Goal: Check status: Check status

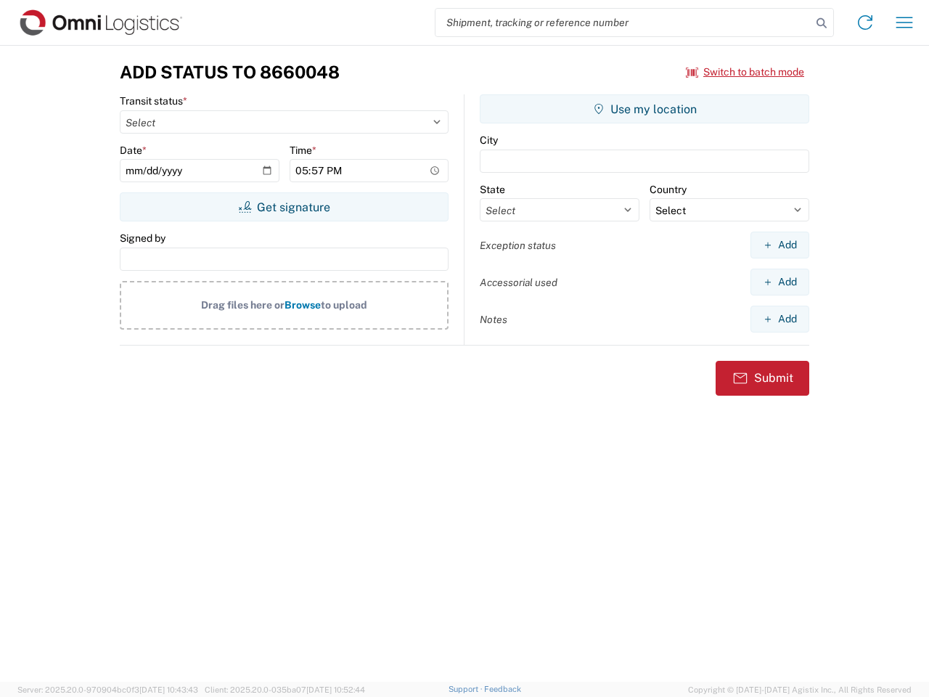
click at [623, 22] on input "search" at bounding box center [623, 23] width 376 height 28
click at [821, 23] on icon at bounding box center [821, 23] width 20 height 20
click at [865, 22] on icon at bounding box center [864, 22] width 23 height 23
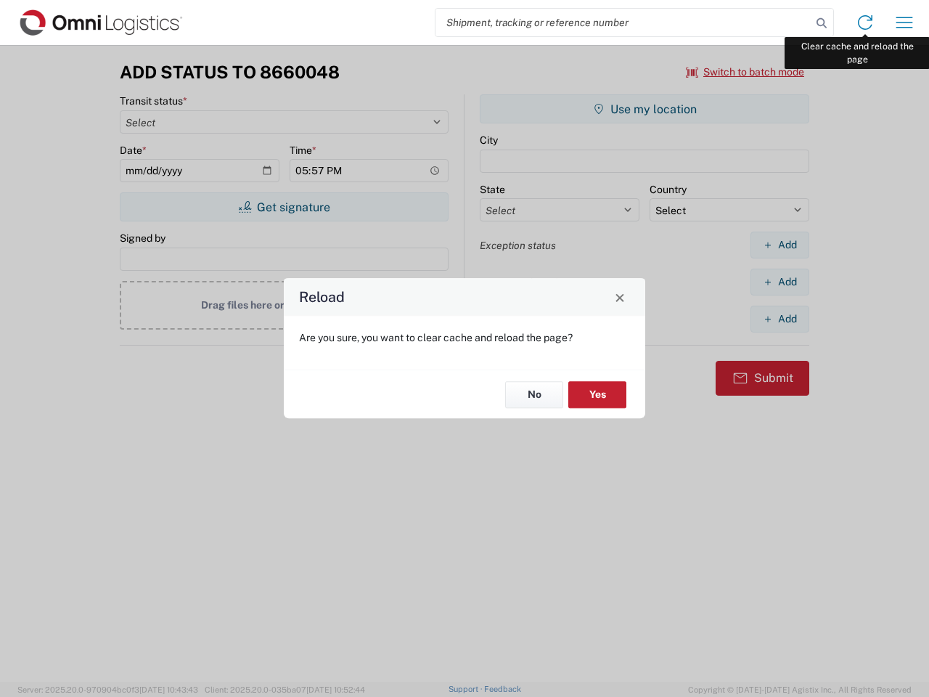
click at [904, 22] on div "Reload Are you sure, you want to clear cache and reload the page? No Yes" at bounding box center [464, 348] width 929 height 697
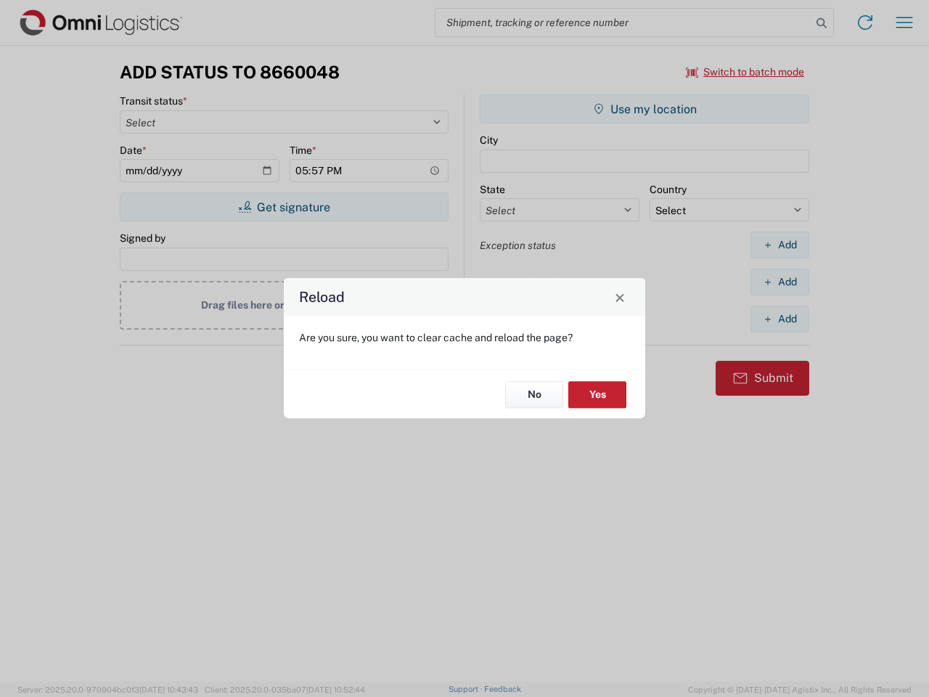
click at [745, 72] on div "Reload Are you sure, you want to clear cache and reload the page? No Yes" at bounding box center [464, 348] width 929 height 697
click at [284, 207] on div "Reload Are you sure, you want to clear cache and reload the page? No Yes" at bounding box center [464, 348] width 929 height 697
click at [644, 109] on div "Reload Are you sure, you want to clear cache and reload the page? No Yes" at bounding box center [464, 348] width 929 height 697
click at [779, 245] on div "Reload Are you sure, you want to clear cache and reload the page? No Yes" at bounding box center [464, 348] width 929 height 697
click at [779, 282] on div "Reload Are you sure, you want to clear cache and reload the page? No Yes" at bounding box center [464, 348] width 929 height 697
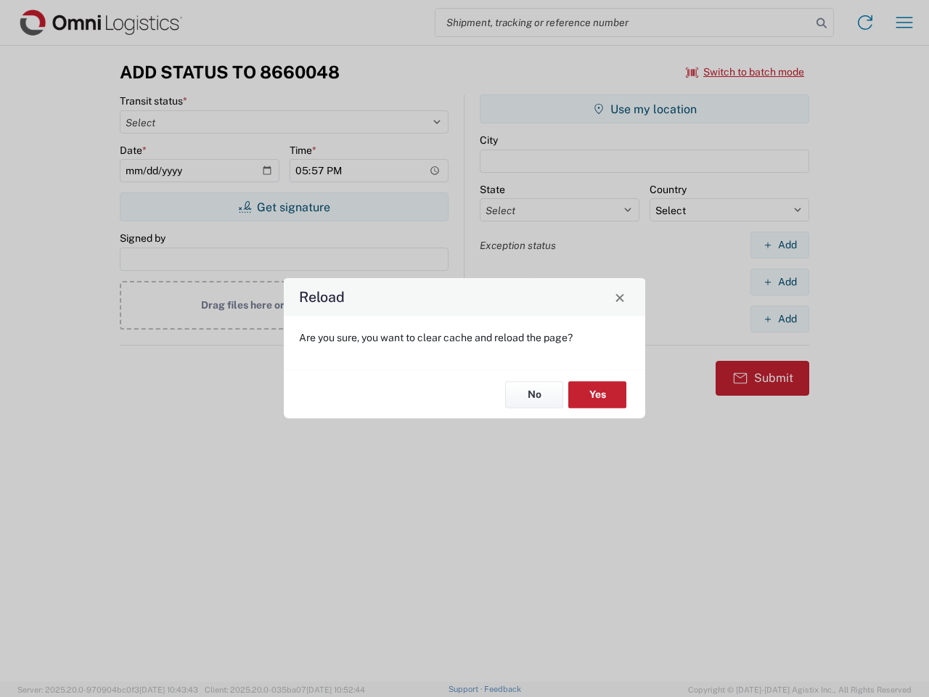
click at [779, 319] on div "Reload Are you sure, you want to clear cache and reload the page? No Yes" at bounding box center [464, 348] width 929 height 697
